Goal: Task Accomplishment & Management: Use online tool/utility

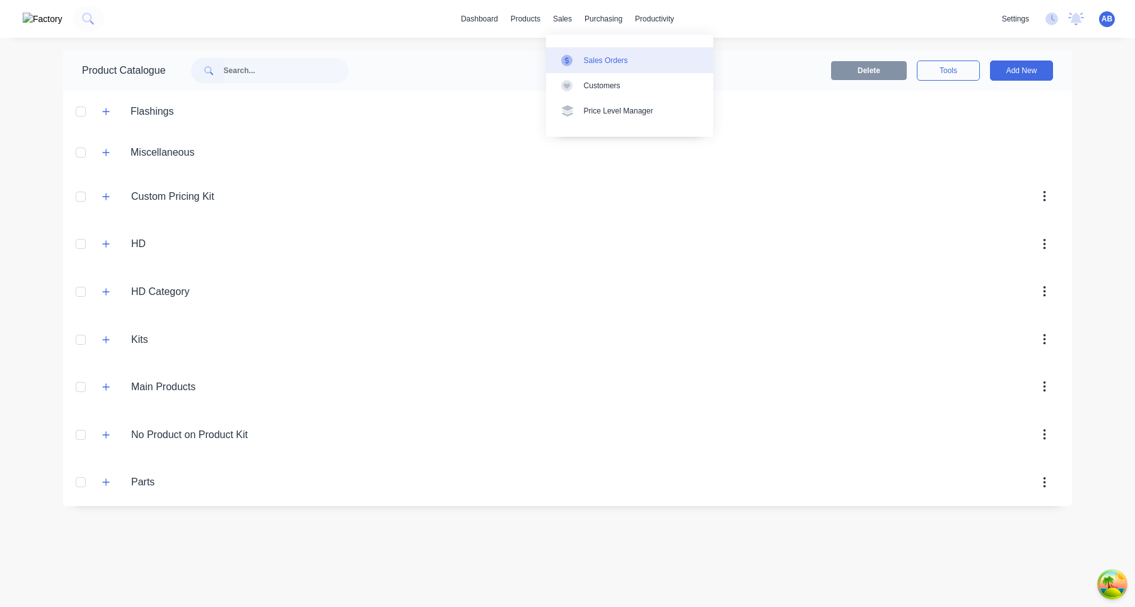
click at [584, 49] on link "Sales Orders" at bounding box center [629, 59] width 167 height 25
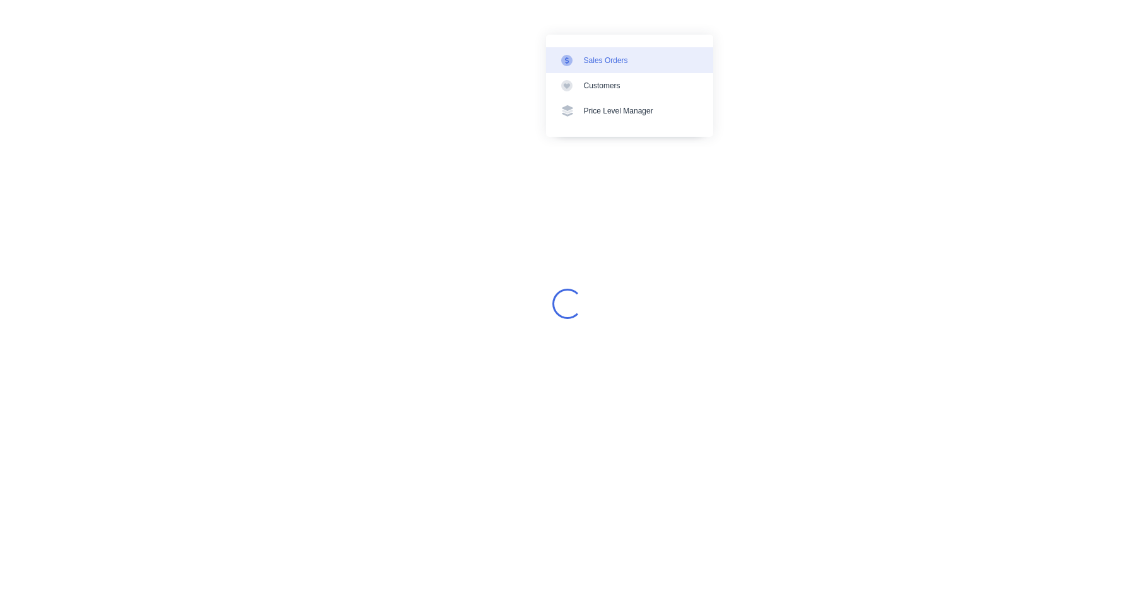
click at [619, 60] on div "Sales Orders" at bounding box center [606, 60] width 44 height 11
click at [841, 163] on div "Loading..." at bounding box center [567, 303] width 1135 height 607
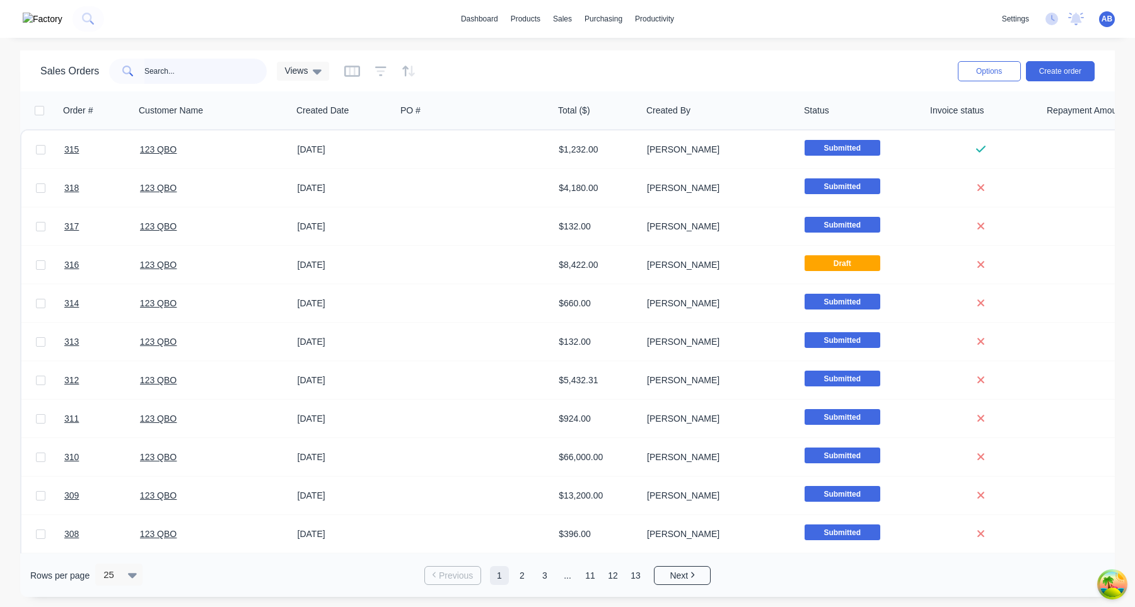
click at [158, 76] on input "text" at bounding box center [205, 71] width 123 height 25
type input "431"
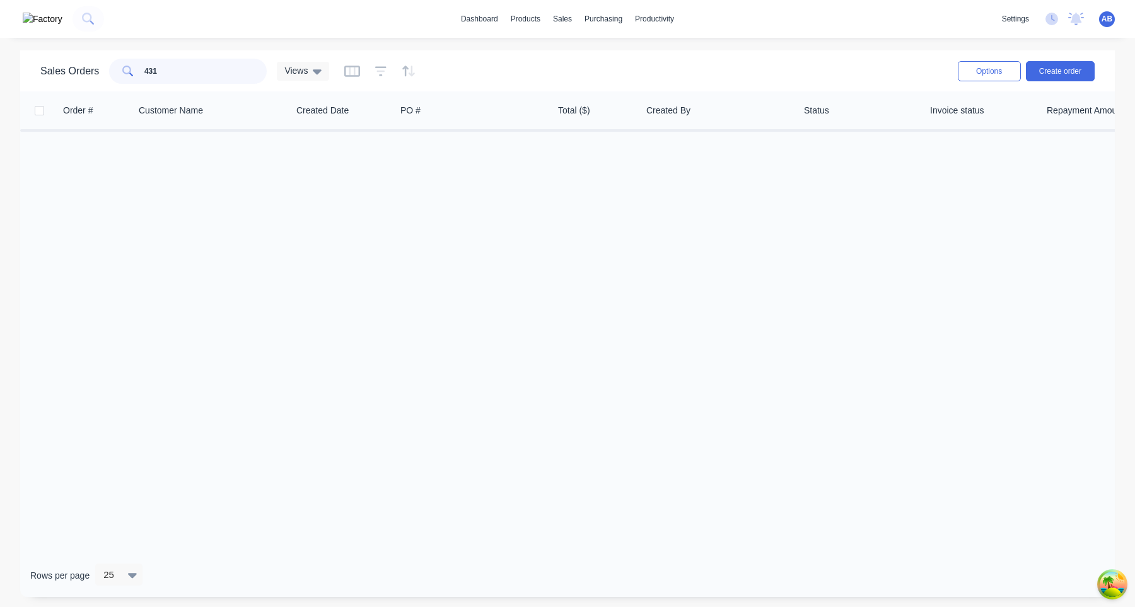
click at [222, 76] on input "431" at bounding box center [205, 71] width 123 height 25
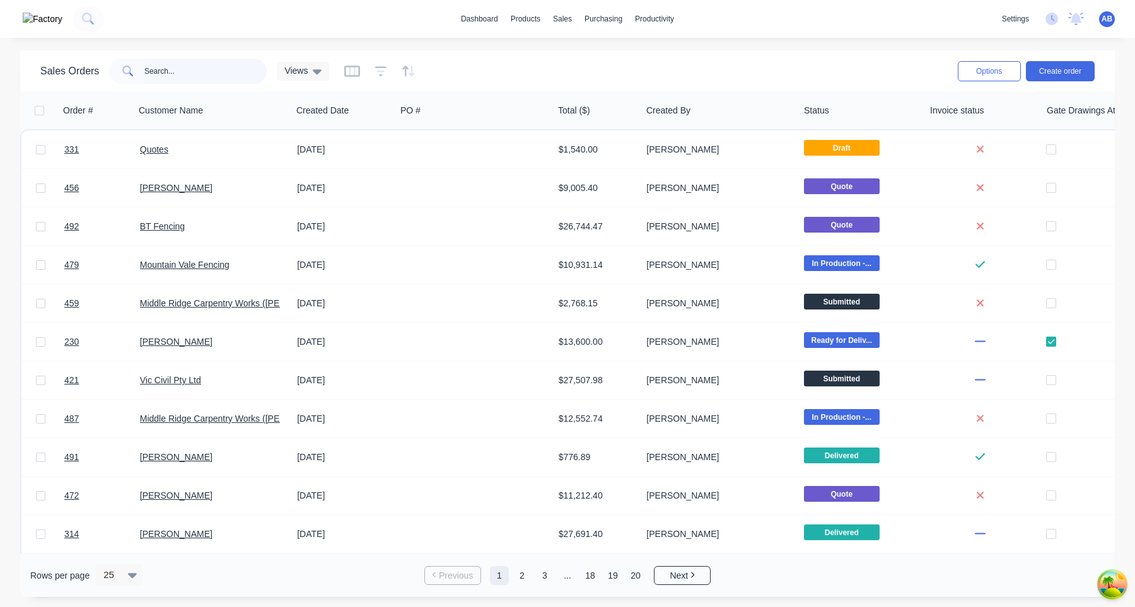
click at [200, 73] on input "text" at bounding box center [205, 71] width 123 height 25
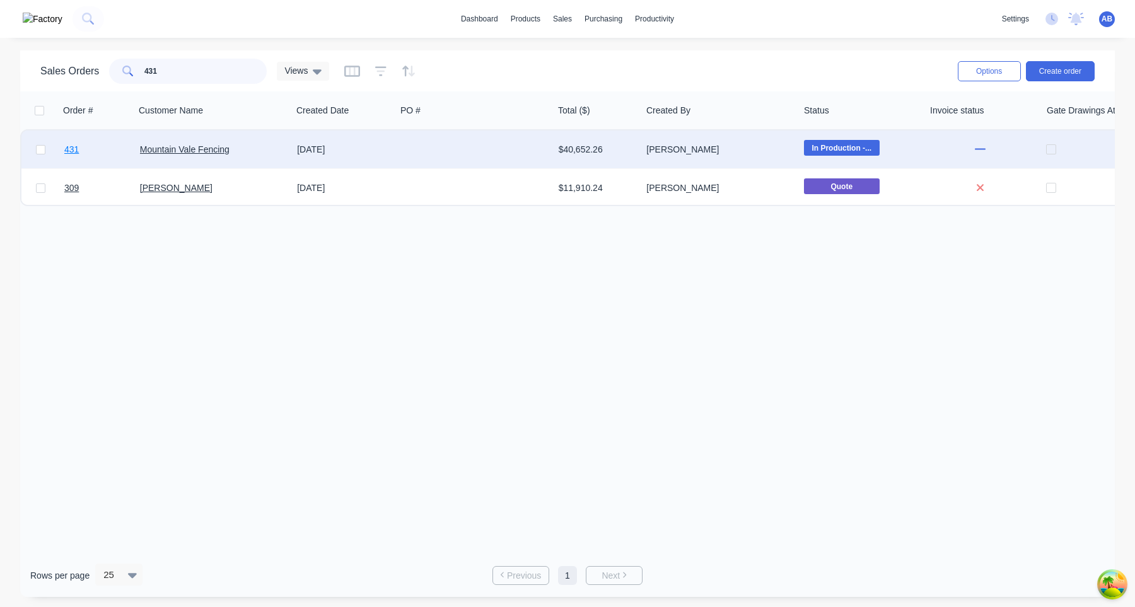
type input "431"
click at [68, 151] on span "431" at bounding box center [71, 149] width 15 height 13
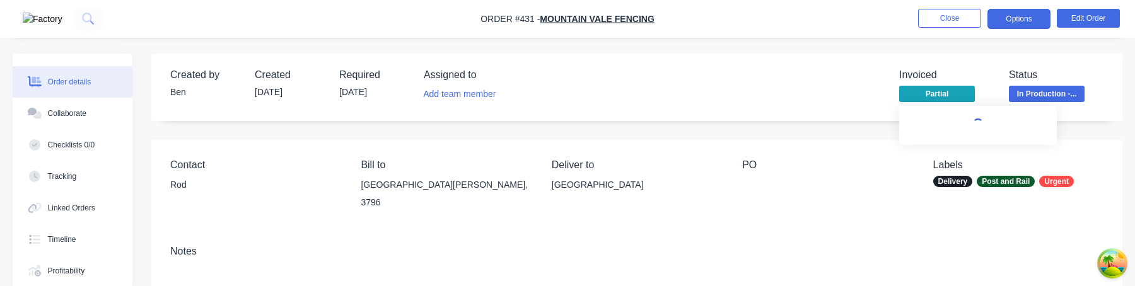
click at [1027, 16] on button "Options" at bounding box center [1019, 19] width 63 height 20
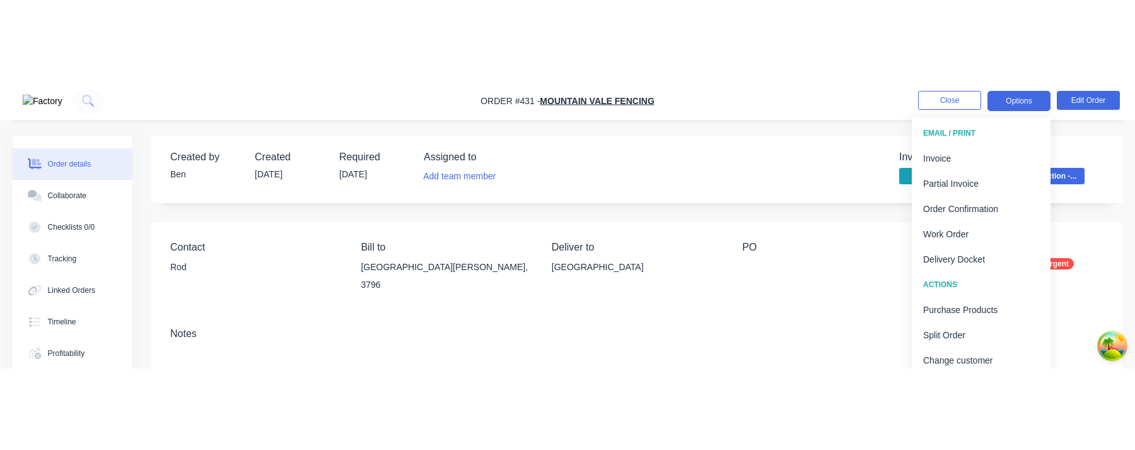
scroll to position [57, 0]
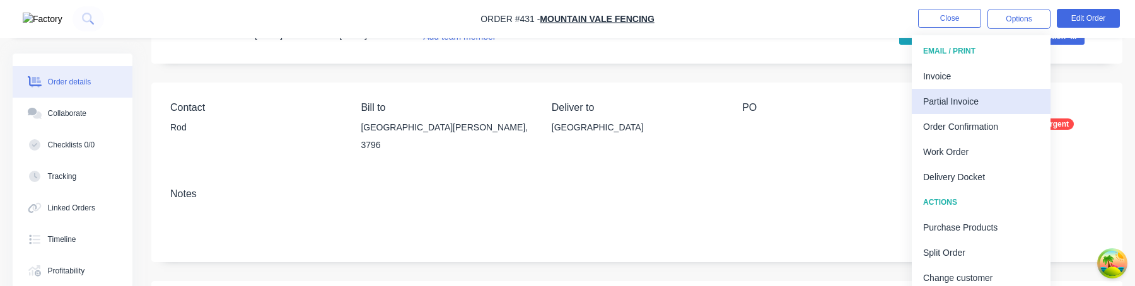
click at [980, 100] on div "Partial Invoice" at bounding box center [981, 102] width 116 height 18
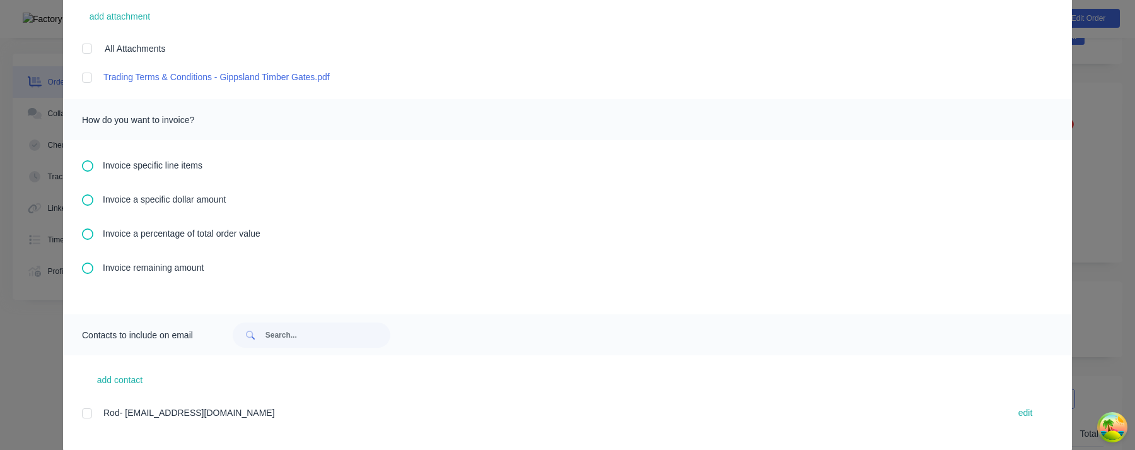
scroll to position [350, 0]
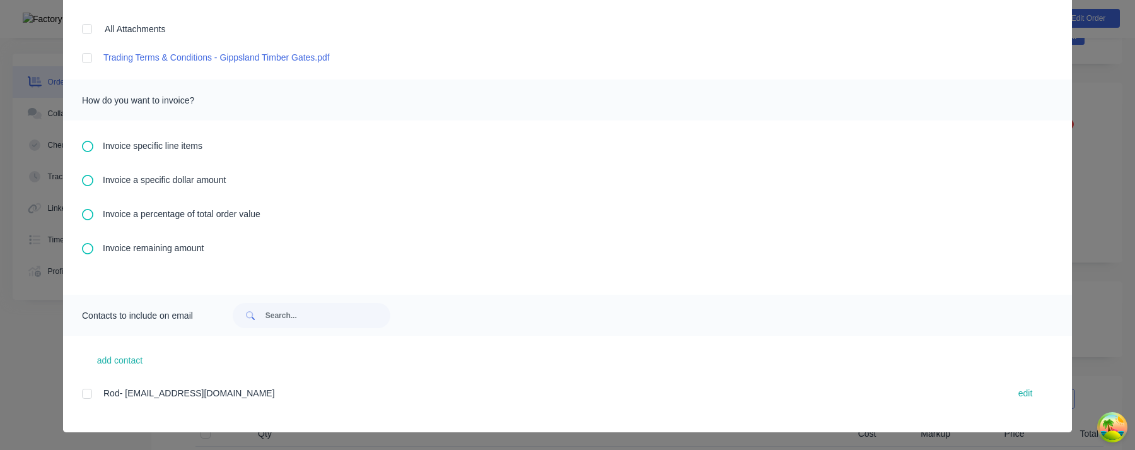
click at [86, 240] on div "Invoice specific line items Invoice a specific dollar amount Invoice a percenta…" at bounding box center [567, 207] width 1009 height 174
click at [86, 248] on icon at bounding box center [87, 248] width 11 height 11
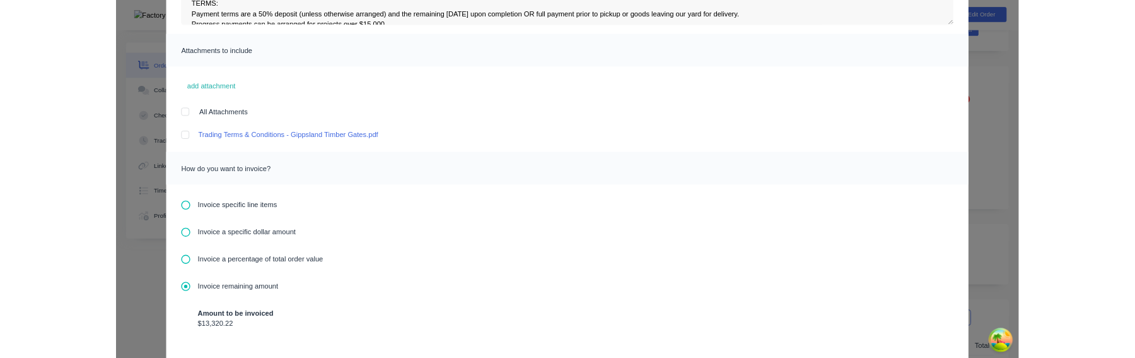
scroll to position [0, 0]
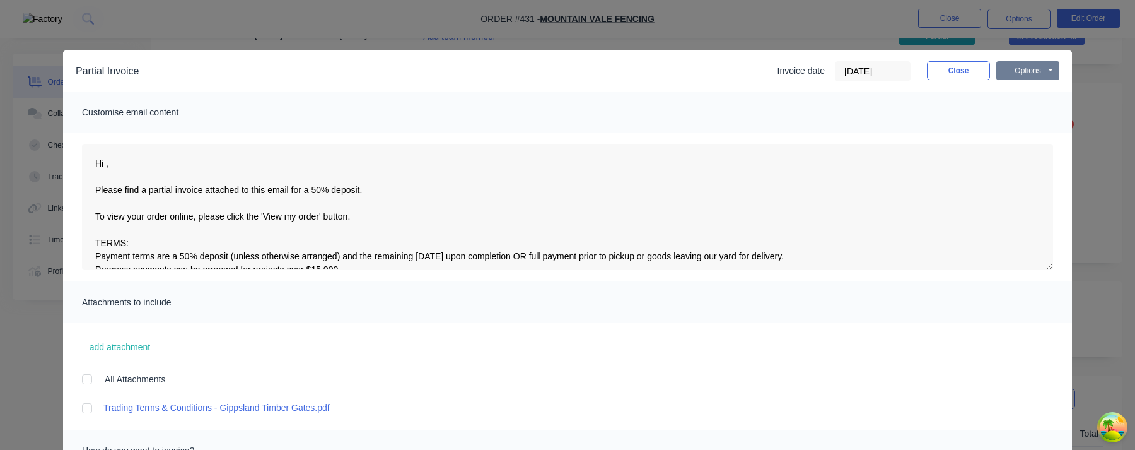
click at [1039, 67] on button "Options" at bounding box center [1027, 70] width 63 height 19
type textarea "Hi , Please find a partial invoice attached to this email for a 50% deposit. To…"
click at [1030, 110] on button "Print" at bounding box center [1036, 113] width 81 height 21
type textarea "Hi , Please find a partial invoice attached to this email for a 50% deposit. To…"
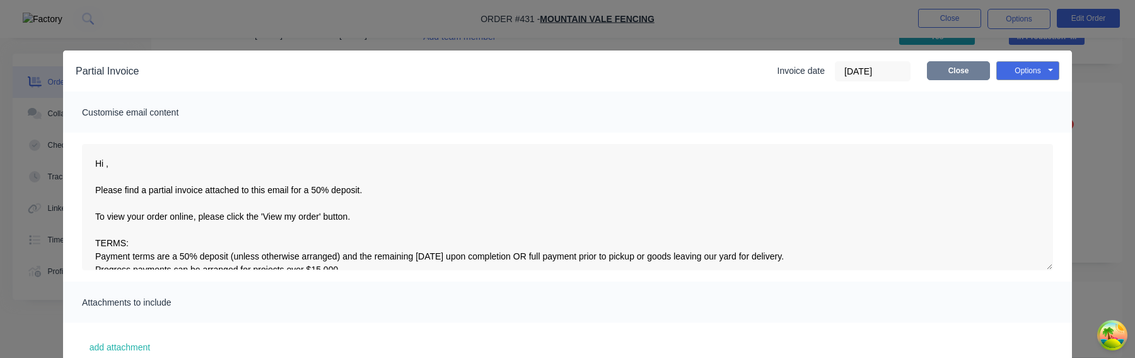
click at [968, 75] on button "Close" at bounding box center [958, 70] width 63 height 19
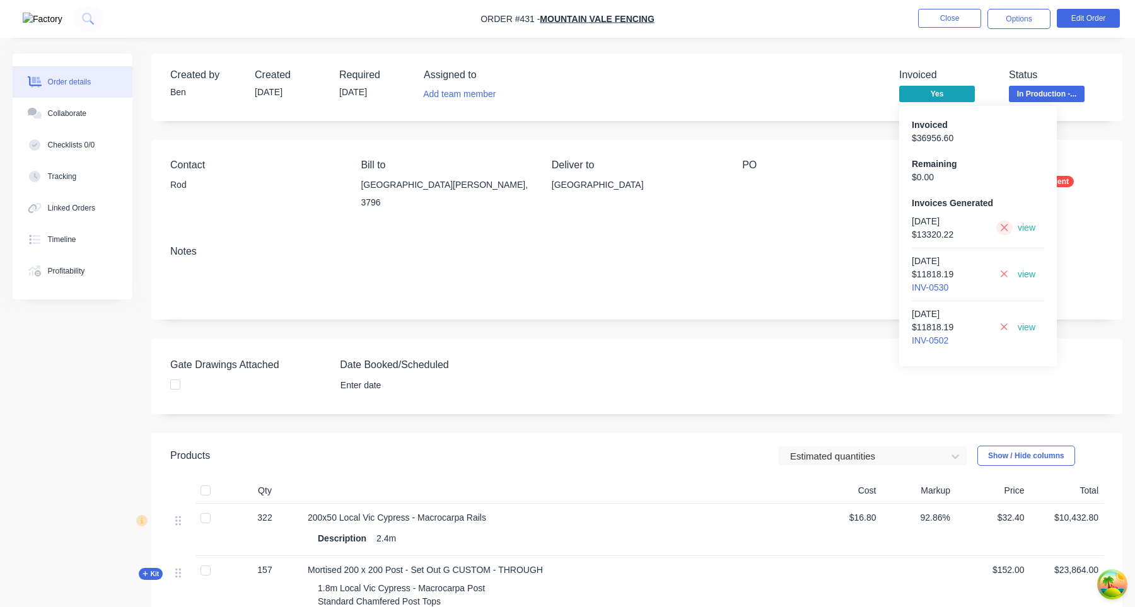
click at [1000, 226] on button at bounding box center [1004, 228] width 16 height 15
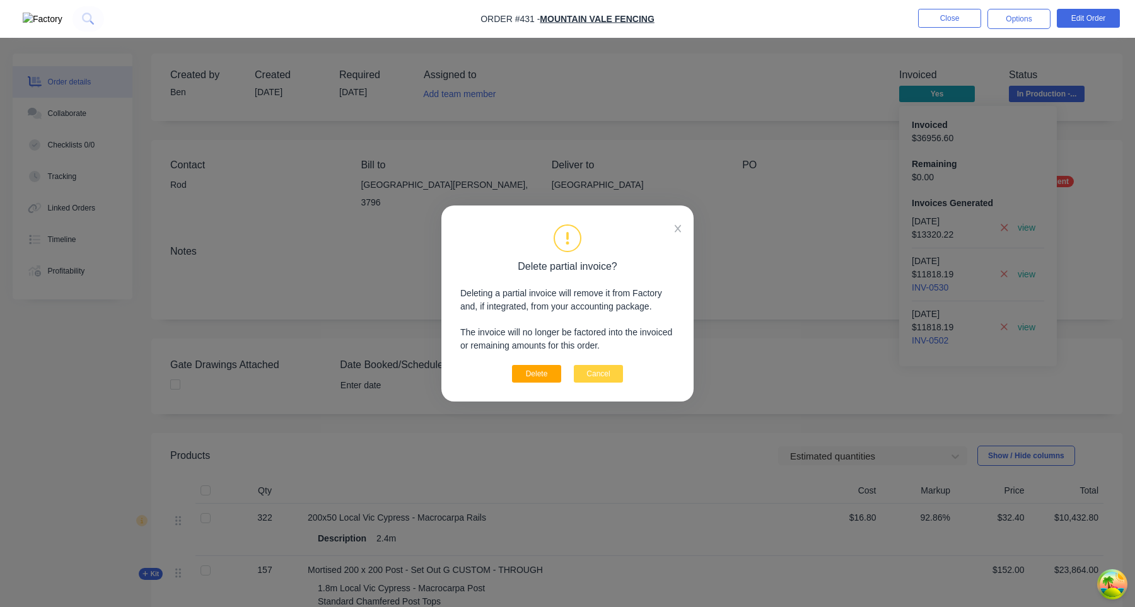
click at [542, 366] on button "Delete" at bounding box center [536, 374] width 49 height 18
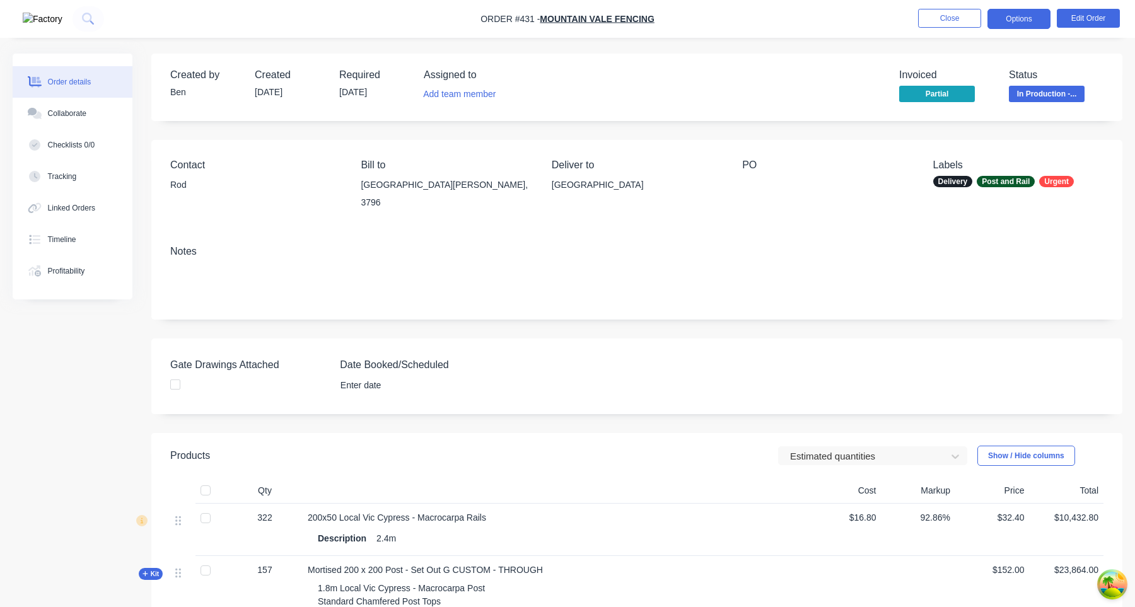
click at [1013, 17] on button "Options" at bounding box center [1019, 19] width 63 height 20
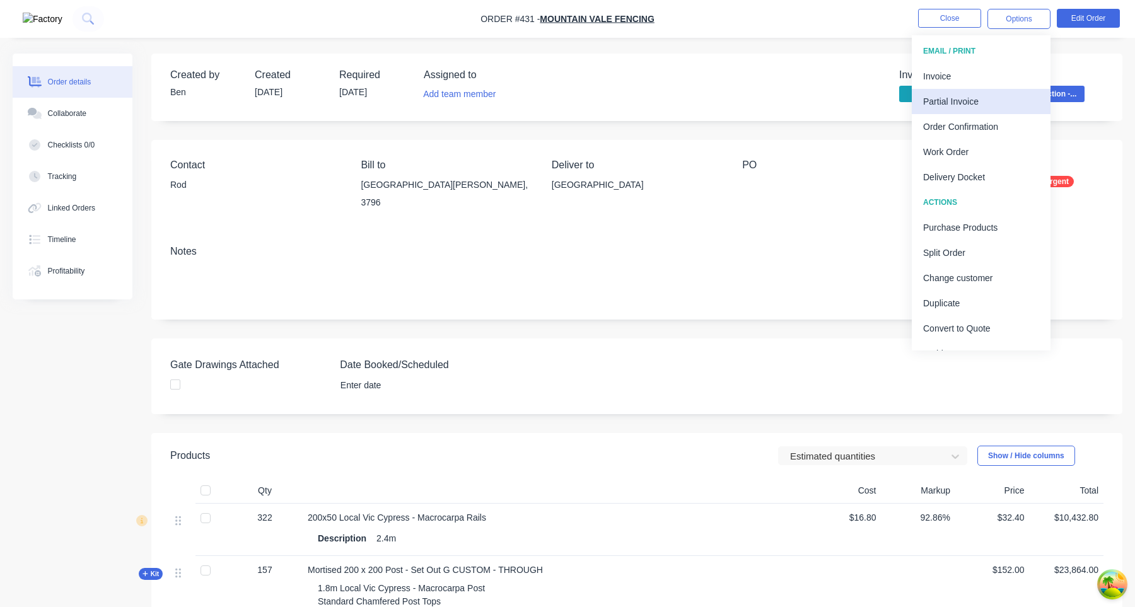
click at [962, 107] on div "Partial Invoice" at bounding box center [981, 102] width 116 height 18
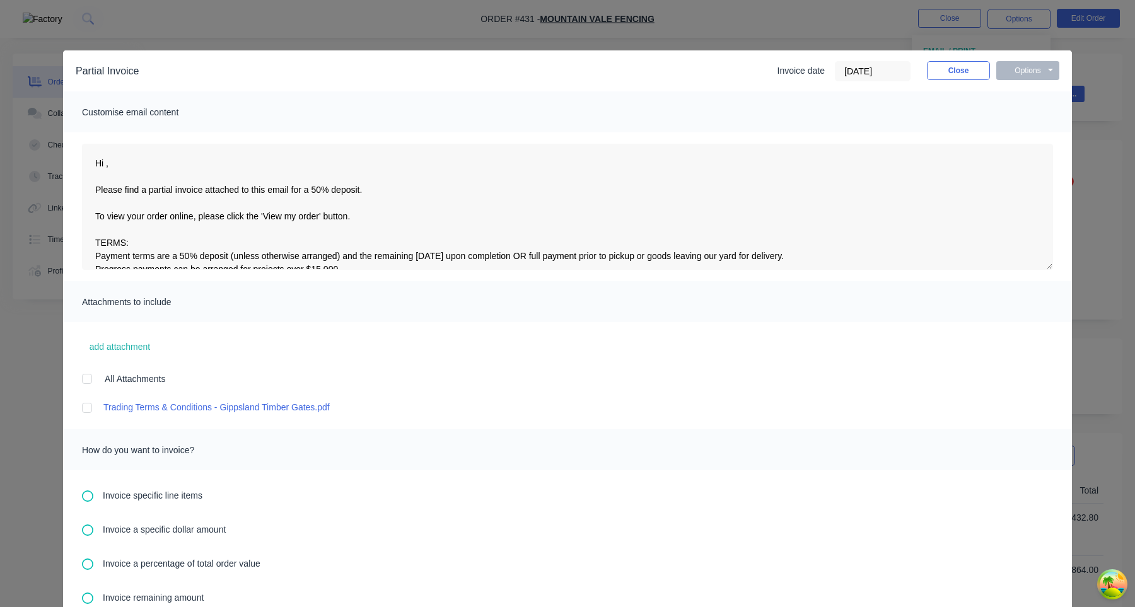
scroll to position [192, 0]
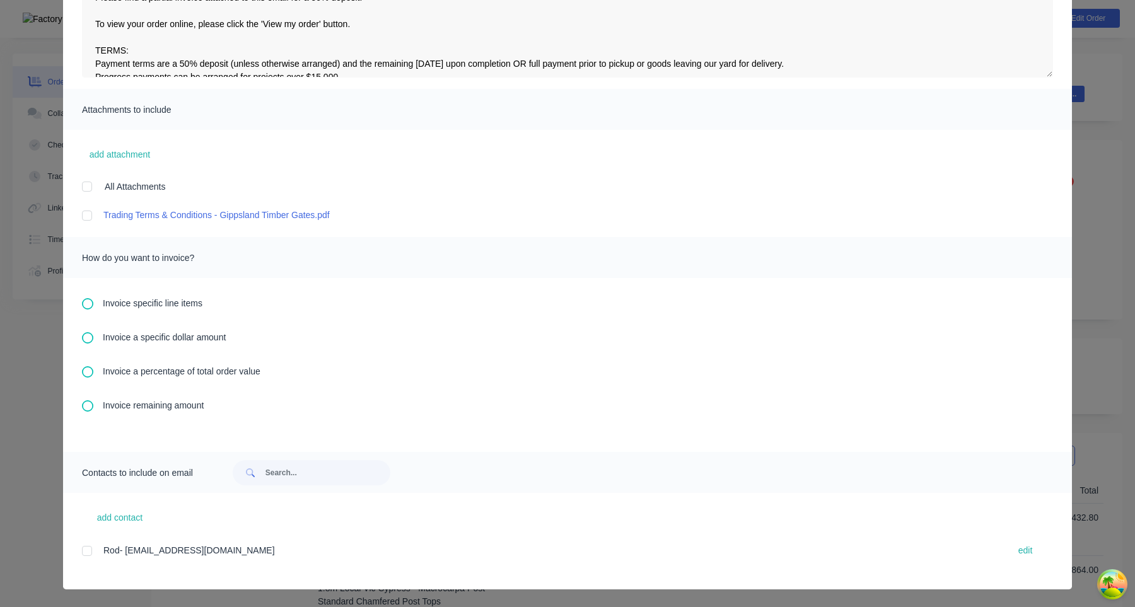
click at [91, 404] on icon at bounding box center [87, 405] width 11 height 11
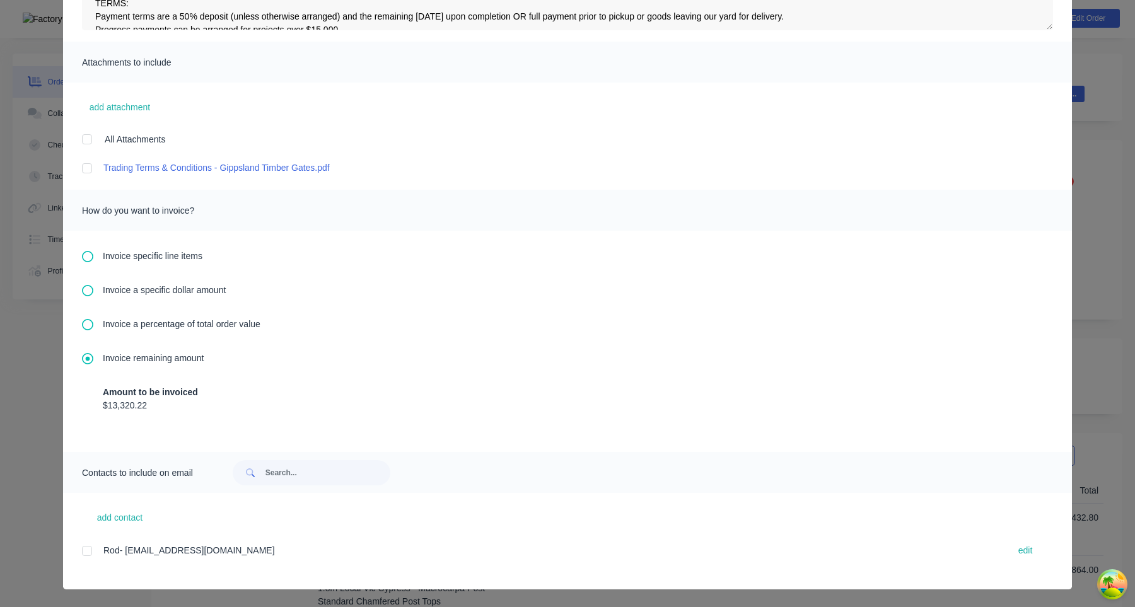
scroll to position [0, 0]
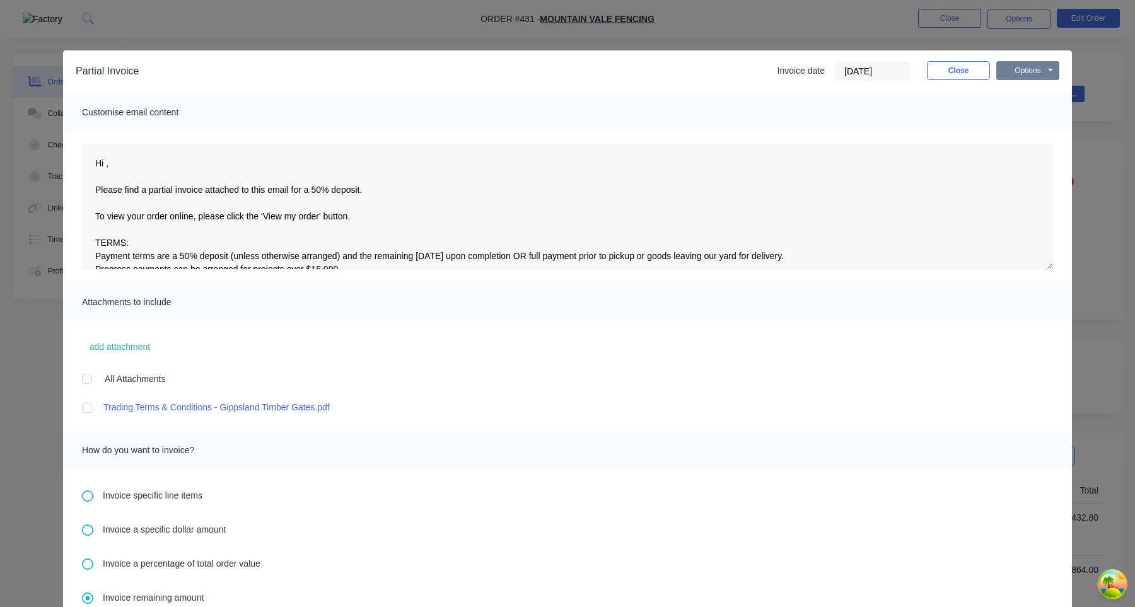
click at [1032, 66] on button "Options" at bounding box center [1027, 70] width 63 height 19
type textarea "Hi , Please find a partial invoice attached to this email for a 50% deposit. To…"
click at [1025, 112] on button "Print" at bounding box center [1036, 113] width 81 height 21
type textarea "Hi , Please find a partial invoice attached to this email for a 50% deposit. To…"
click at [959, 74] on button "Close" at bounding box center [958, 70] width 63 height 19
